Goal: Task Accomplishment & Management: Use online tool/utility

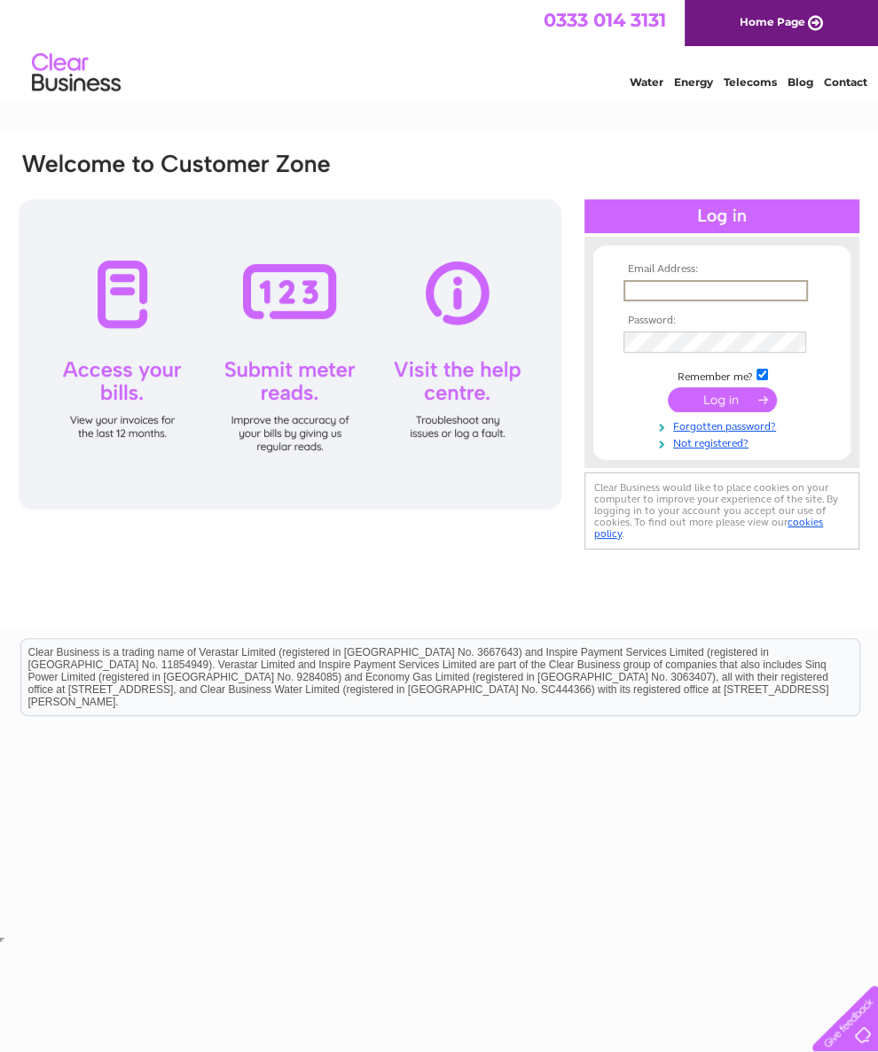
click at [743, 290] on input "text" at bounding box center [715, 290] width 184 height 21
type input "sblyth@hotmail.com"
click at [722, 406] on input "submit" at bounding box center [721, 398] width 109 height 25
click at [727, 398] on input "submit" at bounding box center [721, 398] width 109 height 25
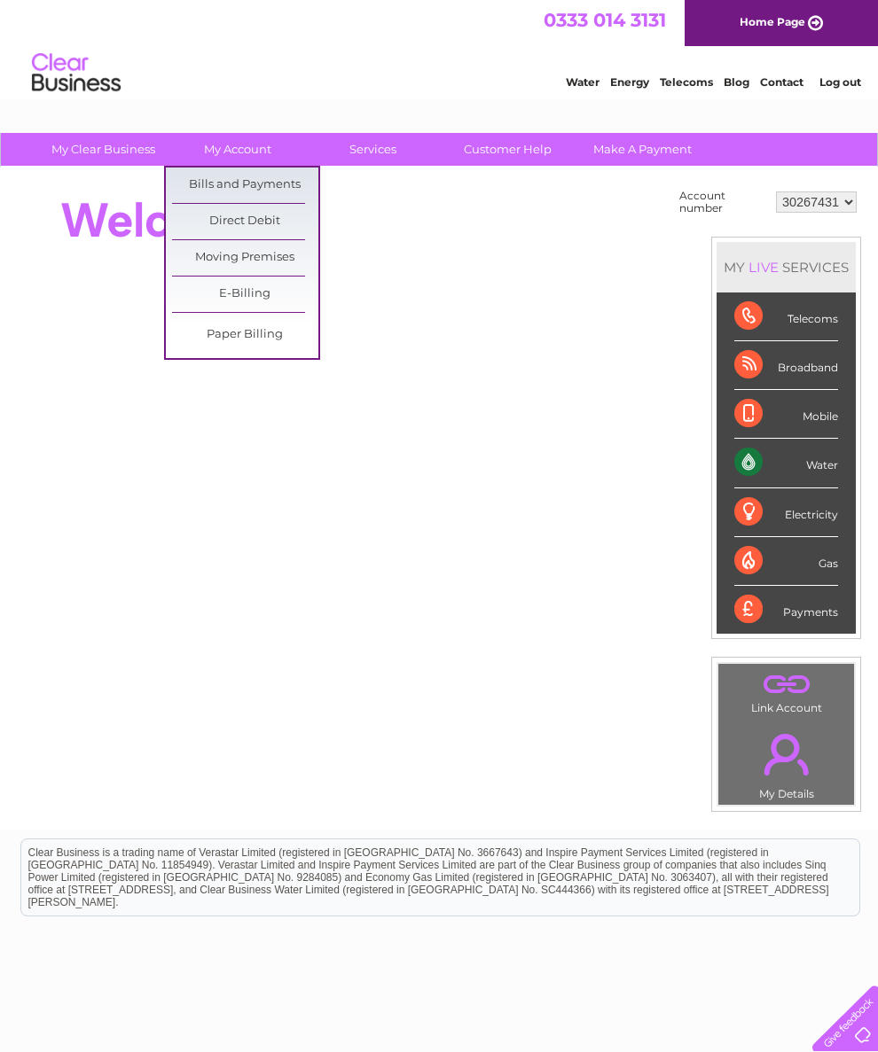
click at [422, 257] on div at bounding box center [339, 398] width 645 height 426
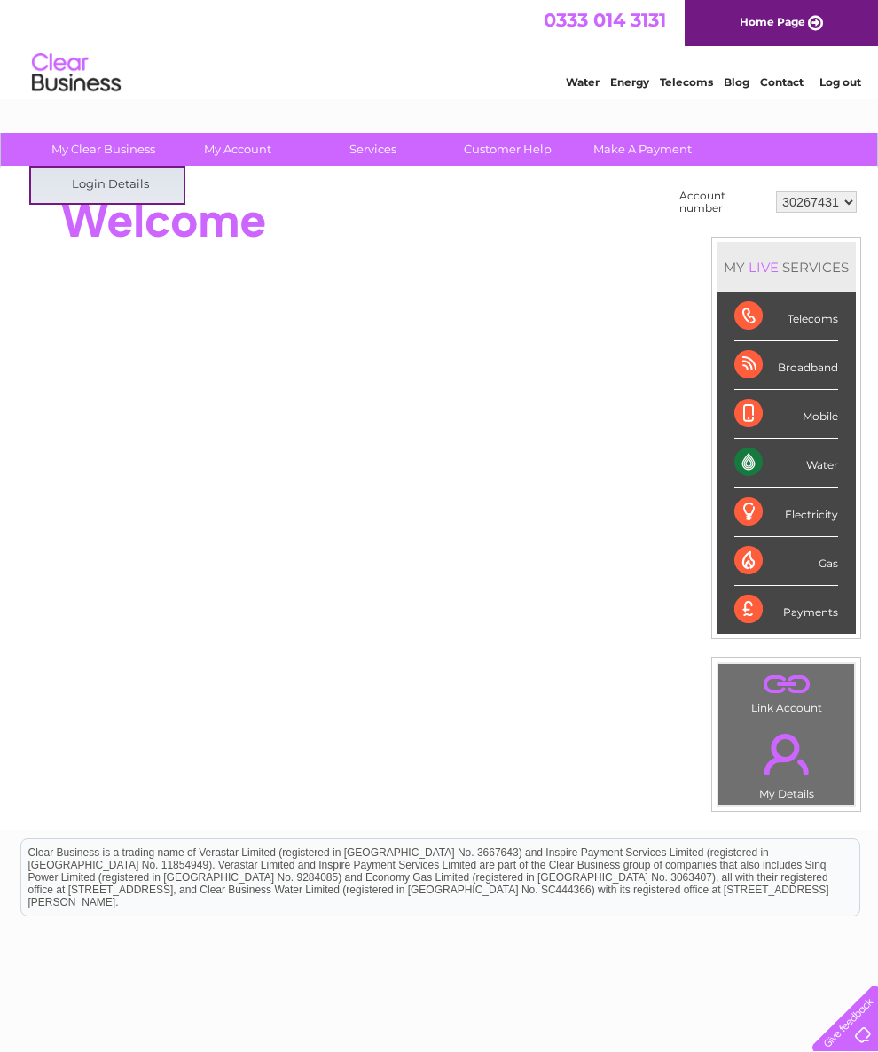
click at [336, 268] on div at bounding box center [339, 398] width 645 height 426
click at [452, 218] on div at bounding box center [339, 220] width 645 height 71
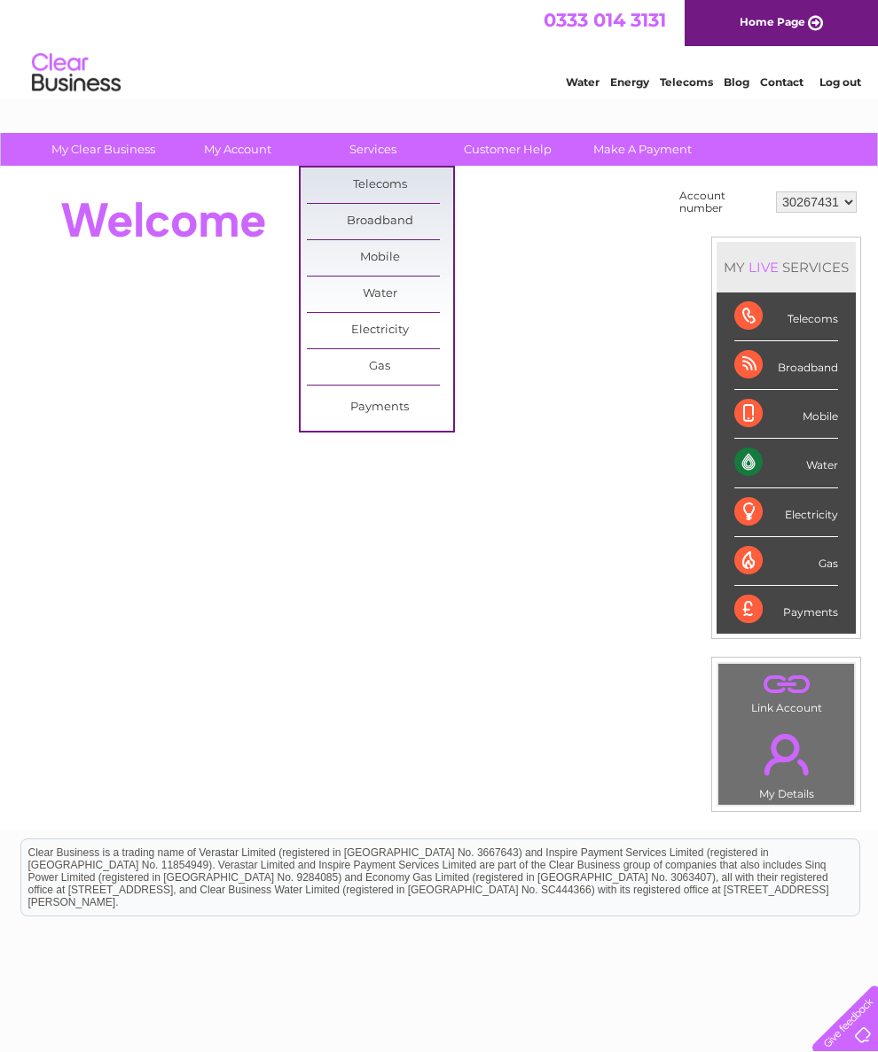
click at [534, 162] on link "Customer Help" at bounding box center [507, 149] width 146 height 33
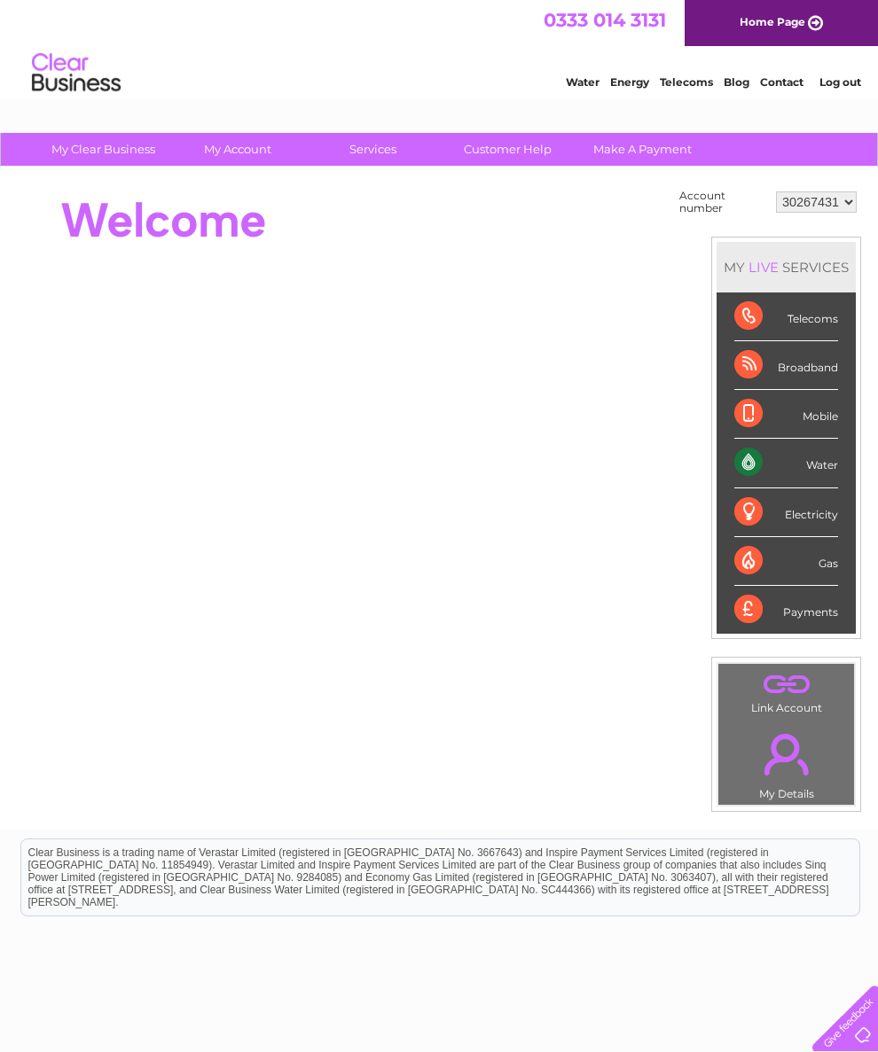
click at [533, 150] on link "Customer Help" at bounding box center [507, 149] width 146 height 33
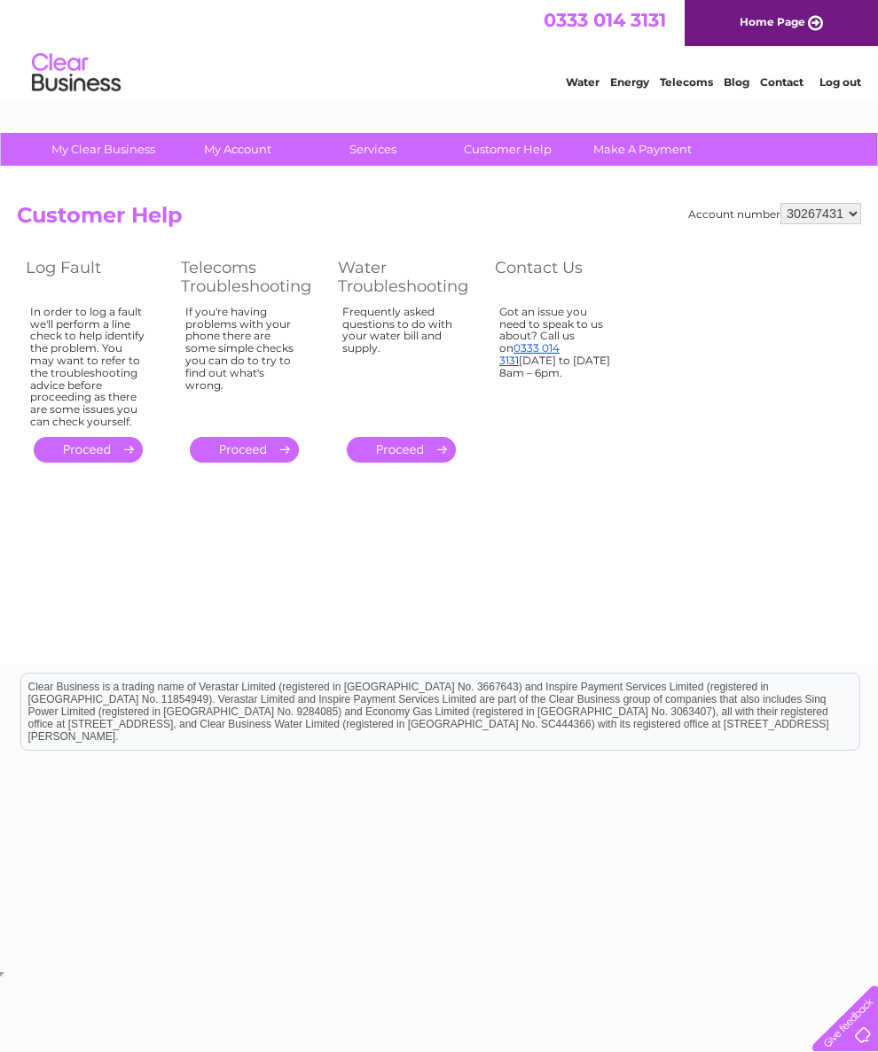
click at [566, 86] on link "Water" at bounding box center [583, 81] width 34 height 13
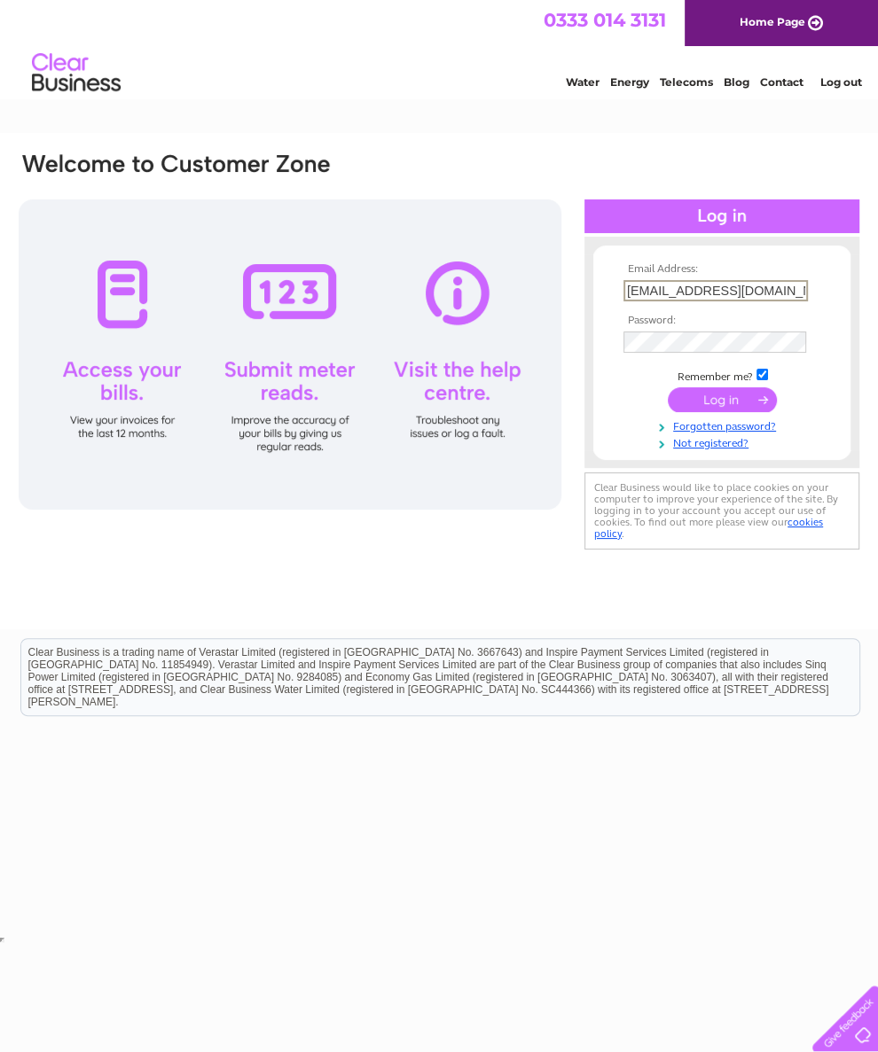
click at [306, 383] on div at bounding box center [290, 354] width 543 height 310
click at [731, 406] on input "submit" at bounding box center [721, 398] width 109 height 25
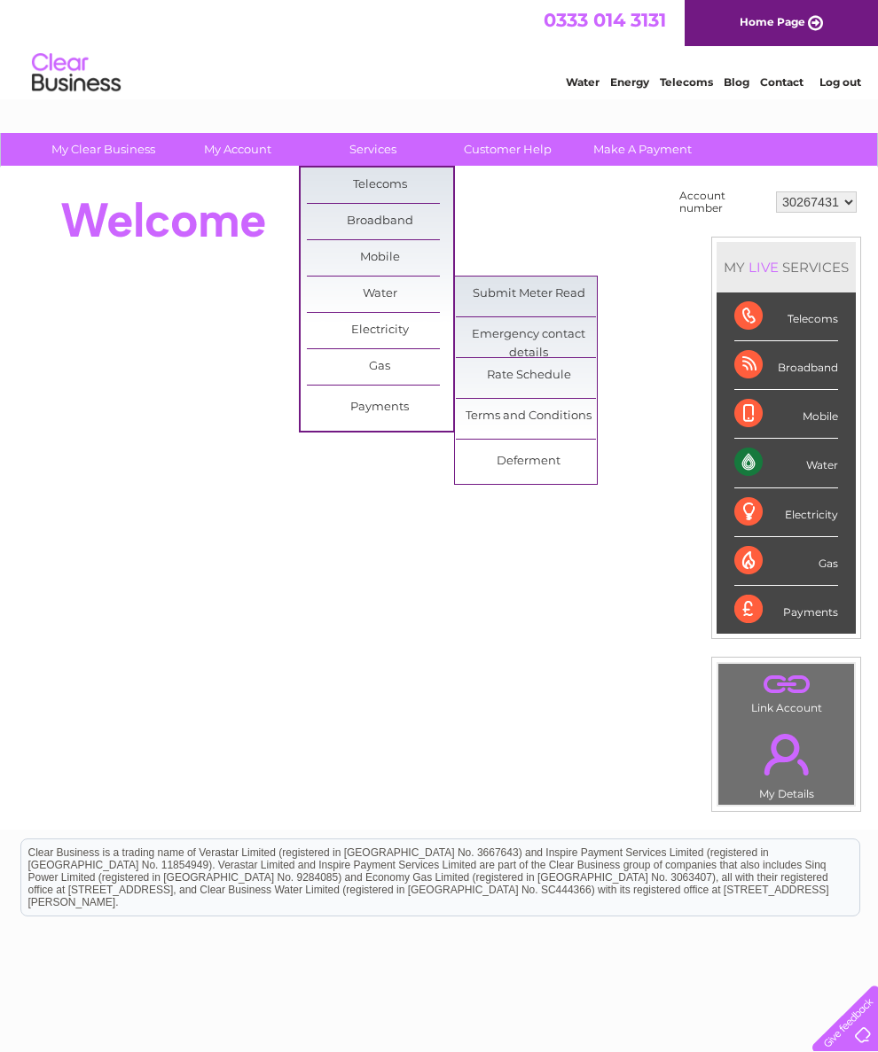
click at [557, 298] on link "Submit Meter Read" at bounding box center [529, 294] width 146 height 35
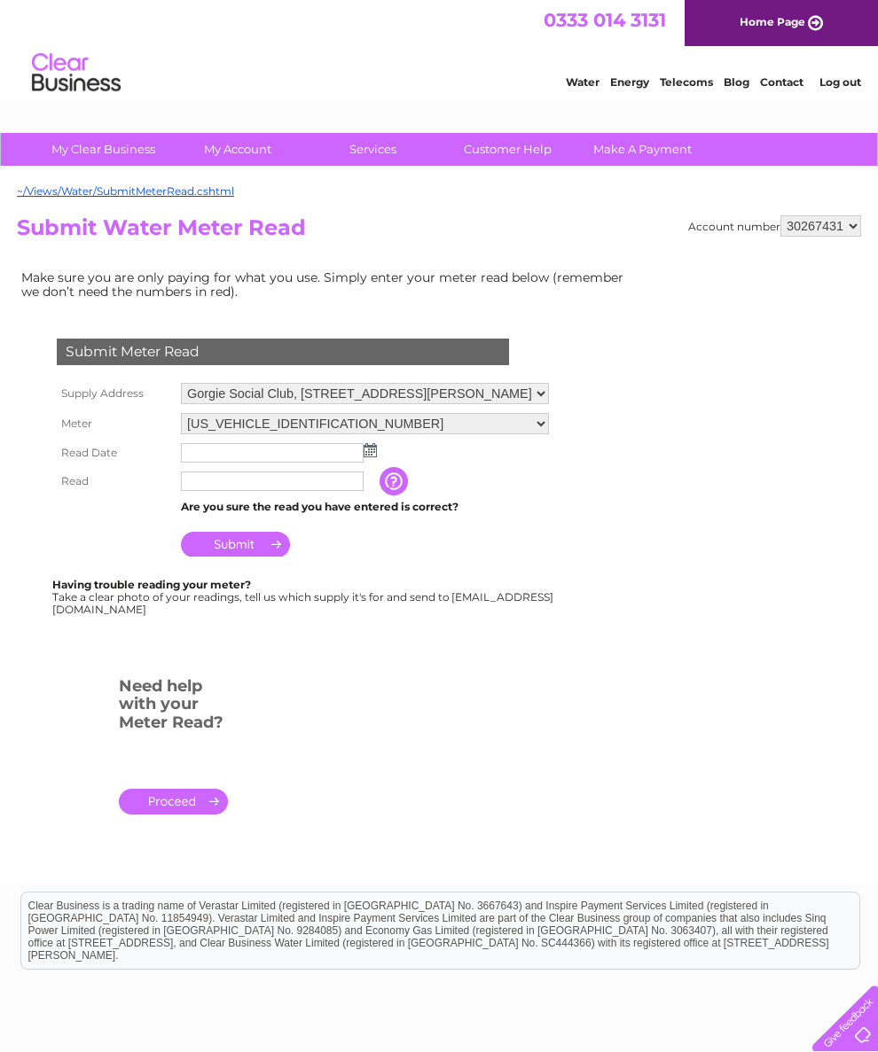
click at [376, 457] on img at bounding box center [369, 450] width 13 height 14
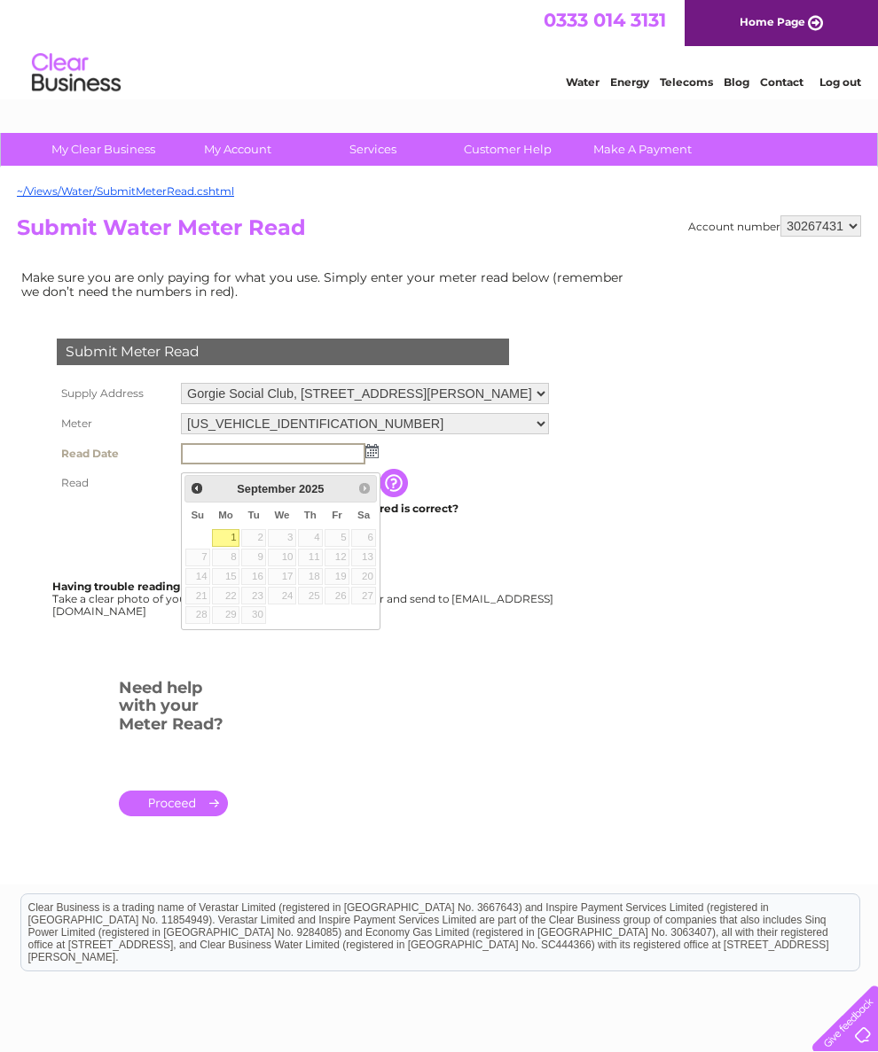
click at [226, 539] on link "1" at bounding box center [225, 538] width 27 height 18
type input "[DATE]"
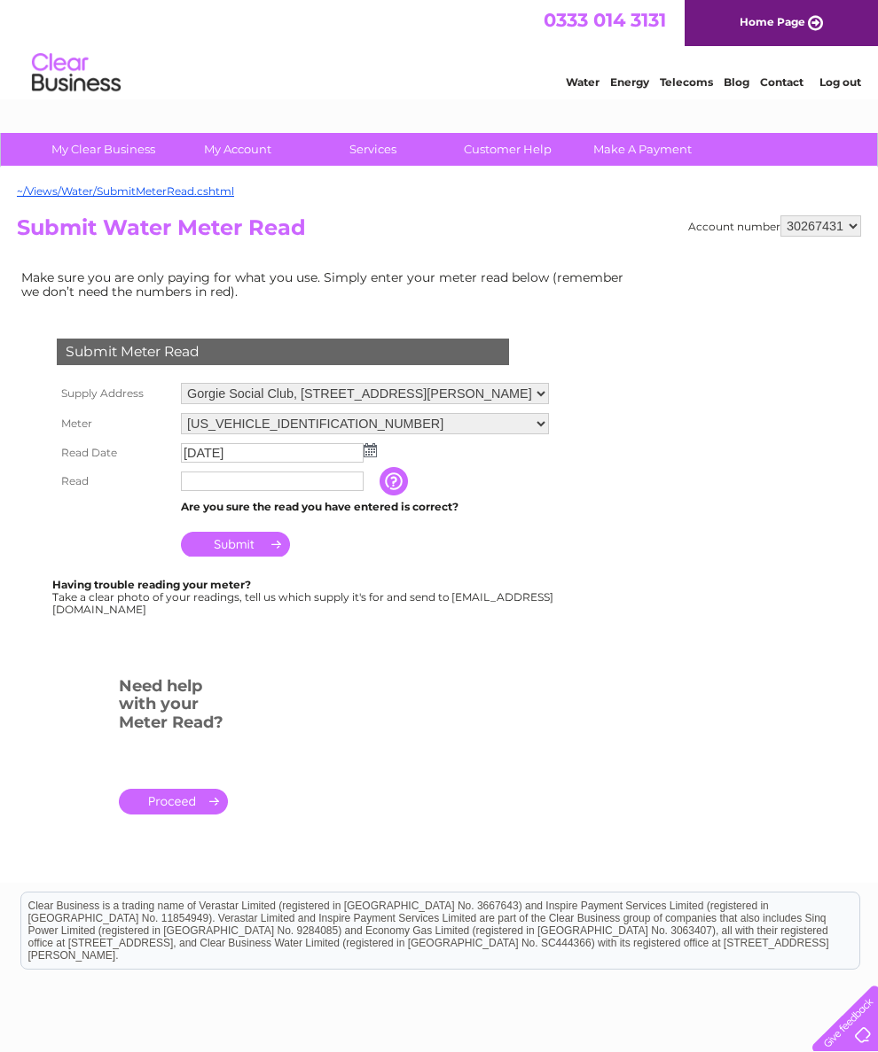
click at [307, 490] on input "text" at bounding box center [272, 482] width 183 height 20
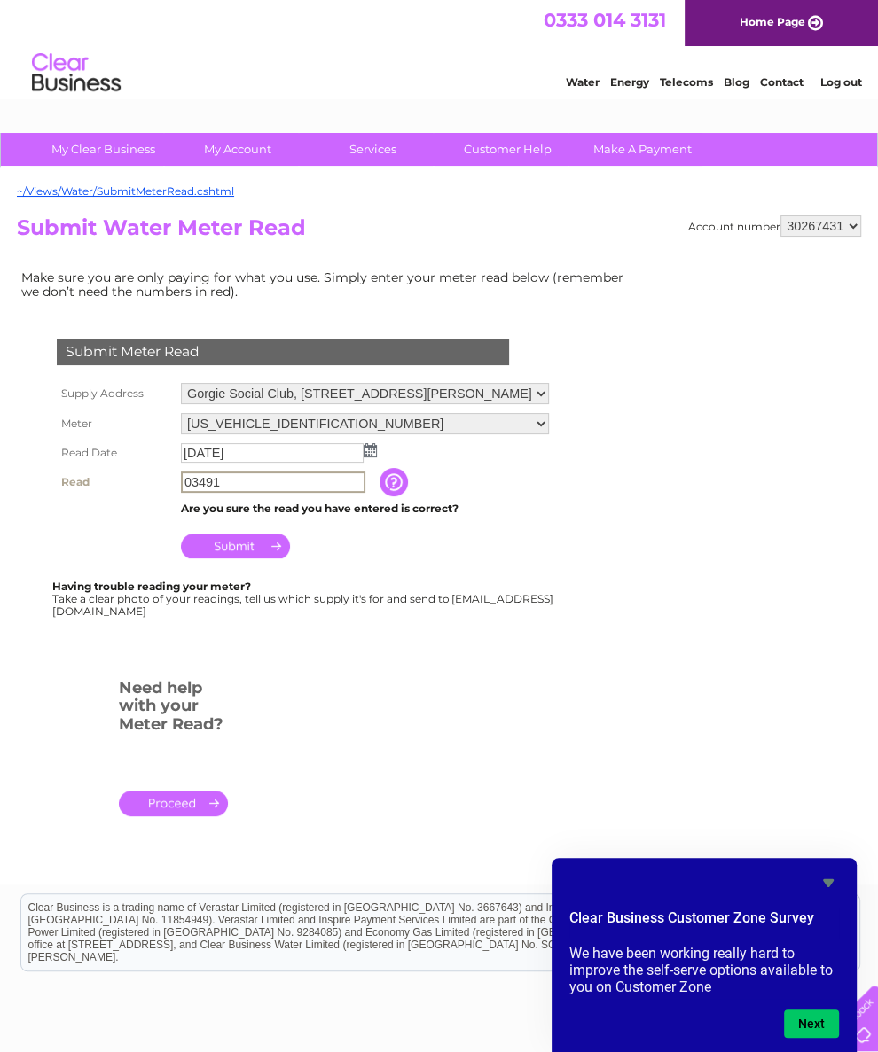
type input "03491"
click at [256, 555] on input "Submit" at bounding box center [235, 546] width 109 height 25
